Goal: Task Accomplishment & Management: Use online tool/utility

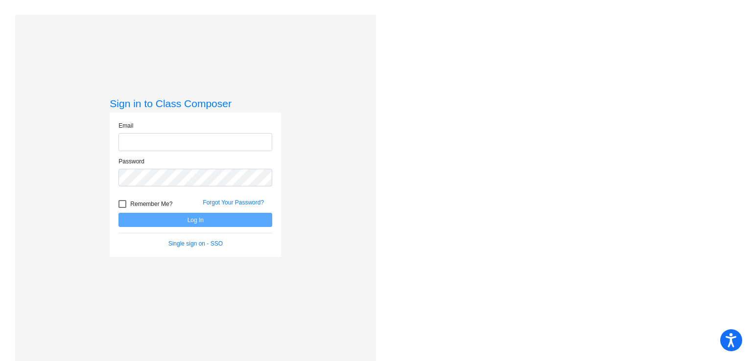
type input "[EMAIL_ADDRESS][DOMAIN_NAME]"
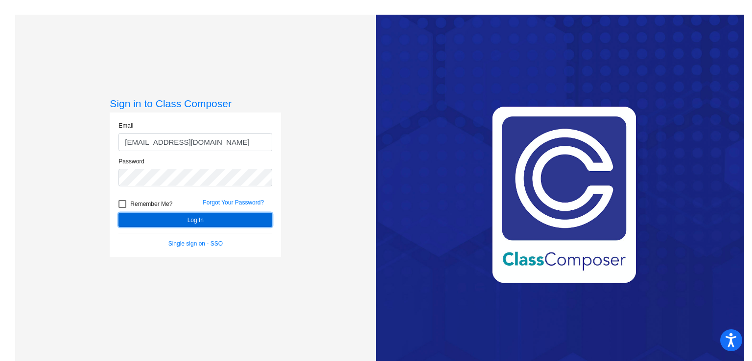
click at [141, 220] on button "Log In" at bounding box center [196, 220] width 154 height 14
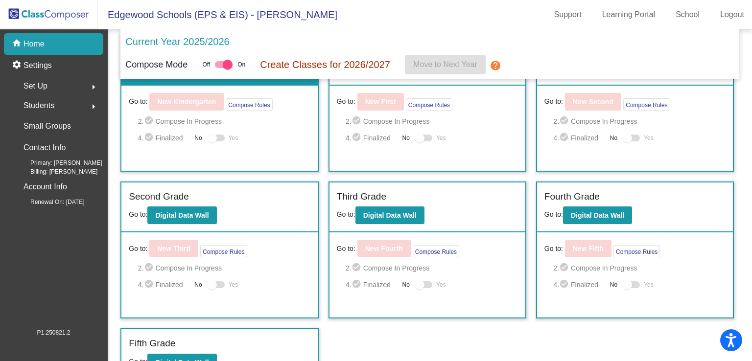
scroll to position [68, 0]
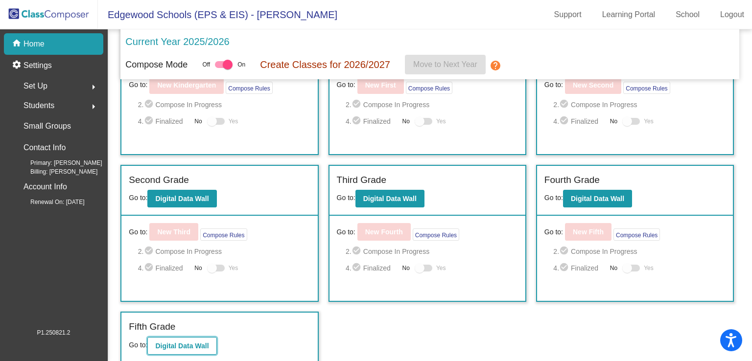
click at [183, 339] on button "Digital Data Wall" at bounding box center [181, 346] width 69 height 18
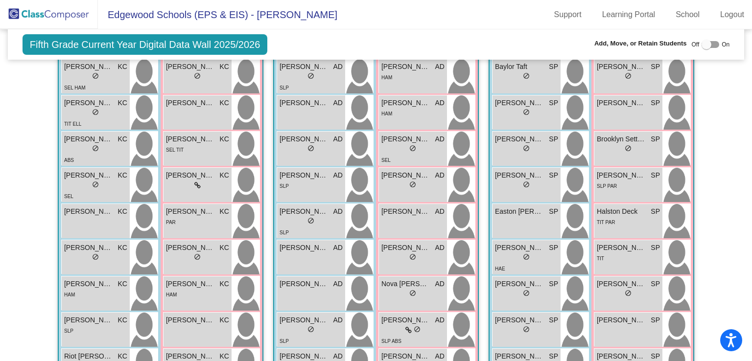
scroll to position [1610, 0]
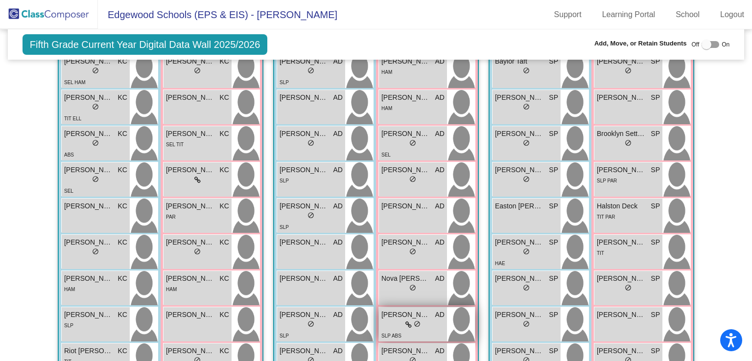
click at [414, 321] on span "do_not_disturb_alt" at bounding box center [417, 324] width 7 height 7
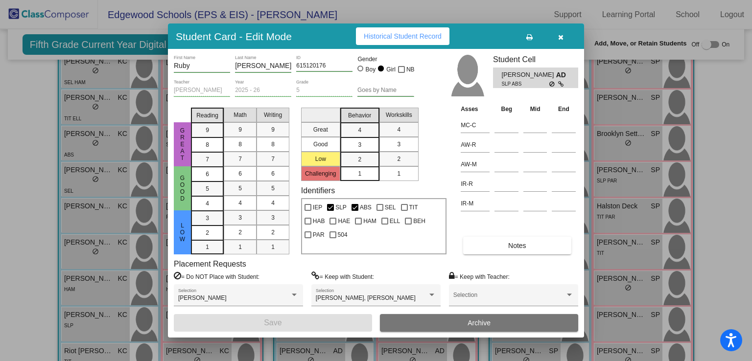
click at [520, 246] on span "Notes" at bounding box center [517, 246] width 18 height 8
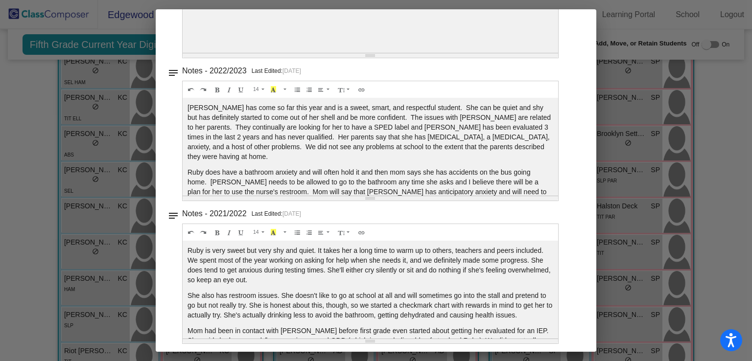
scroll to position [335, 0]
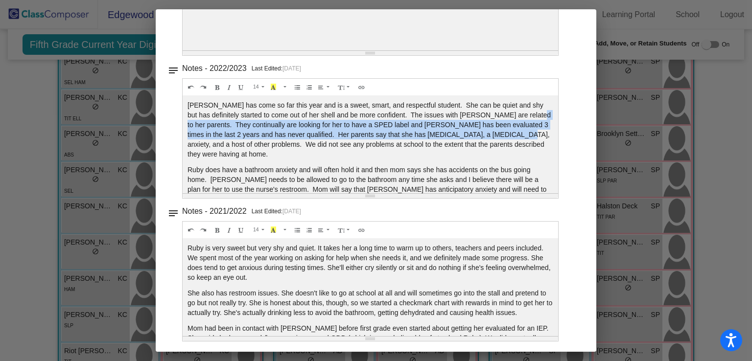
drag, startPoint x: 554, startPoint y: 130, endPoint x: 555, endPoint y: 117, distance: 12.7
click at [555, 117] on div "Notes - 2022/2023 Last Edited: [DATE] 14 8 9 10 11 12 14 18 24 36 Background Co…" at bounding box center [380, 130] width 396 height 137
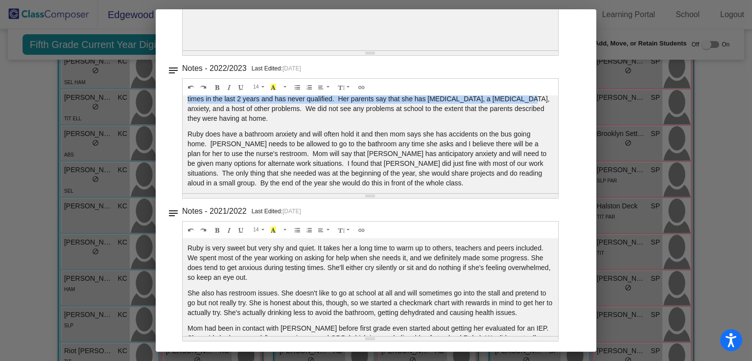
scroll to position [39, 0]
